Goal: Task Accomplishment & Management: Manage account settings

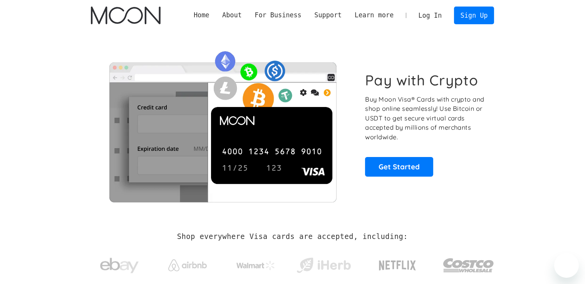
click at [435, 17] on link "Log In" at bounding box center [430, 15] width 36 height 17
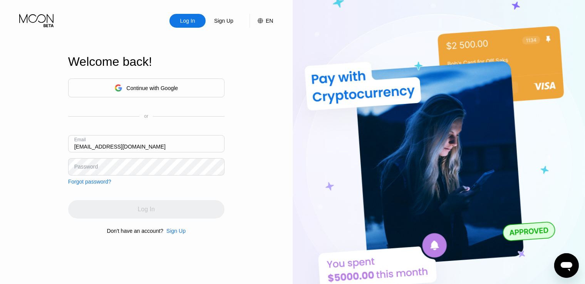
type input "fuzedere94@gmail.com"
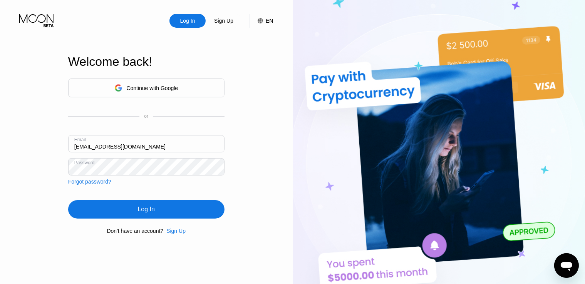
click at [163, 212] on div "Log In" at bounding box center [146, 209] width 156 height 18
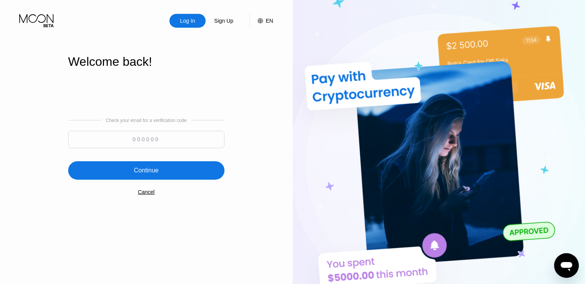
click at [160, 141] on input at bounding box center [146, 139] width 156 height 17
paste input "451278"
type input "451278"
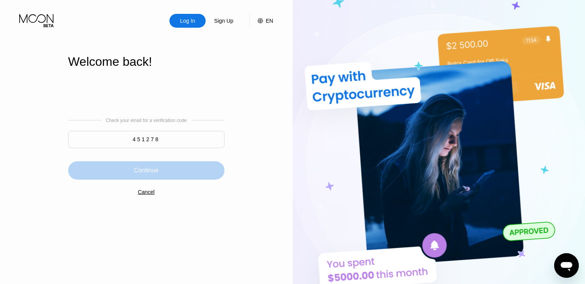
click at [170, 169] on div "Continue" at bounding box center [146, 170] width 156 height 18
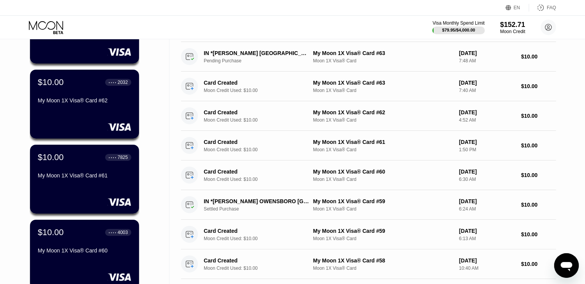
scroll to position [257, 0]
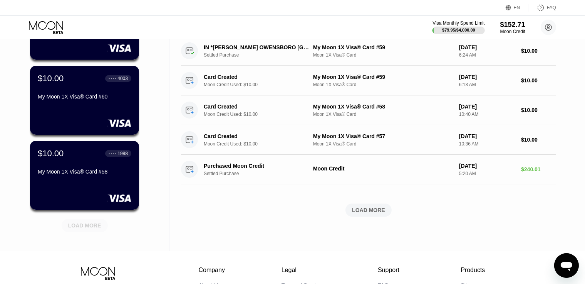
click at [97, 227] on div "LOAD MORE" at bounding box center [84, 225] width 33 height 7
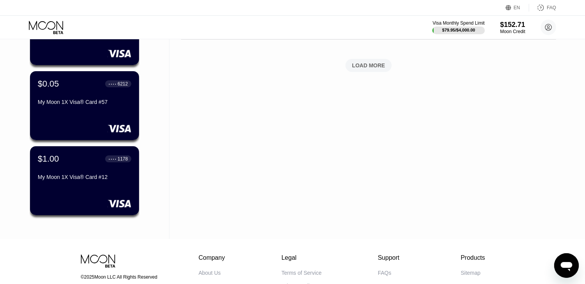
scroll to position [360, 0]
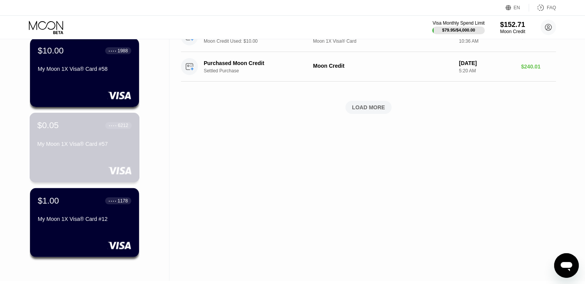
click at [111, 159] on div "$0.05 ● ● ● ● 6212 My Moon 1X Visa® Card #57" at bounding box center [85, 148] width 110 height 70
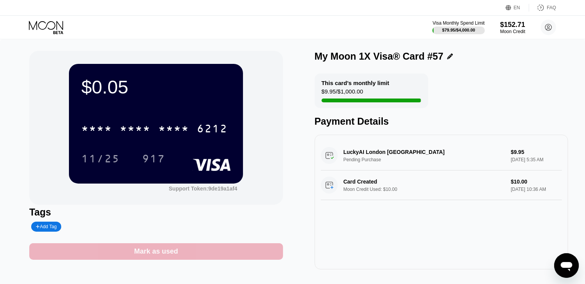
click at [207, 250] on div "Mark as used" at bounding box center [156, 252] width 254 height 17
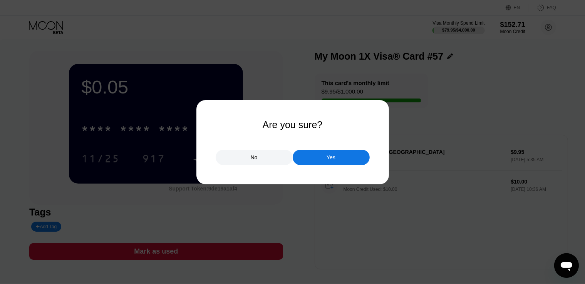
click at [322, 156] on div "Yes" at bounding box center [331, 157] width 77 height 15
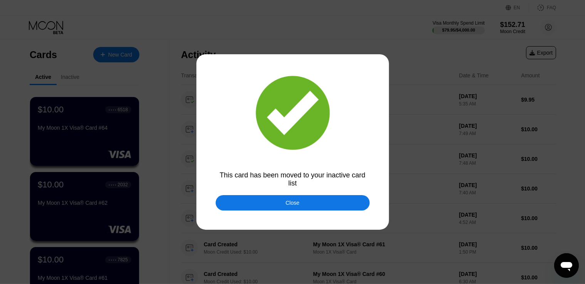
click at [304, 202] on div "Close" at bounding box center [293, 202] width 154 height 15
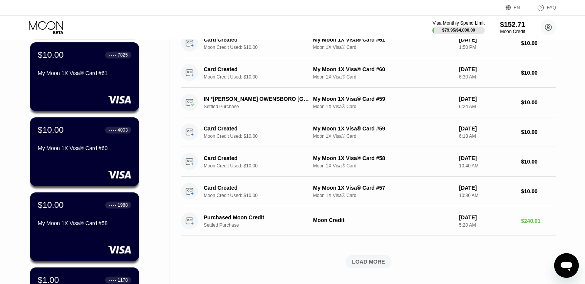
scroll to position [205, 0]
